Goal: Information Seeking & Learning: Find specific page/section

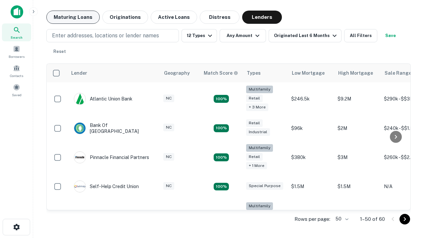
click at [73, 17] on button "Maturing Loans" at bounding box center [72, 17] width 53 height 13
